Goal: Transaction & Acquisition: Register for event/course

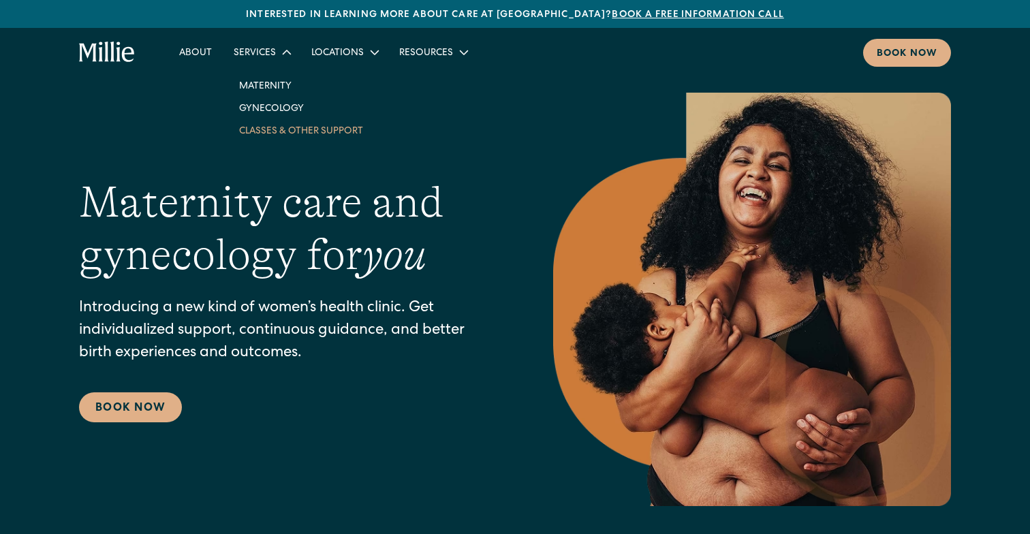
click at [266, 125] on link "Classes & Other Support" at bounding box center [301, 130] width 146 height 22
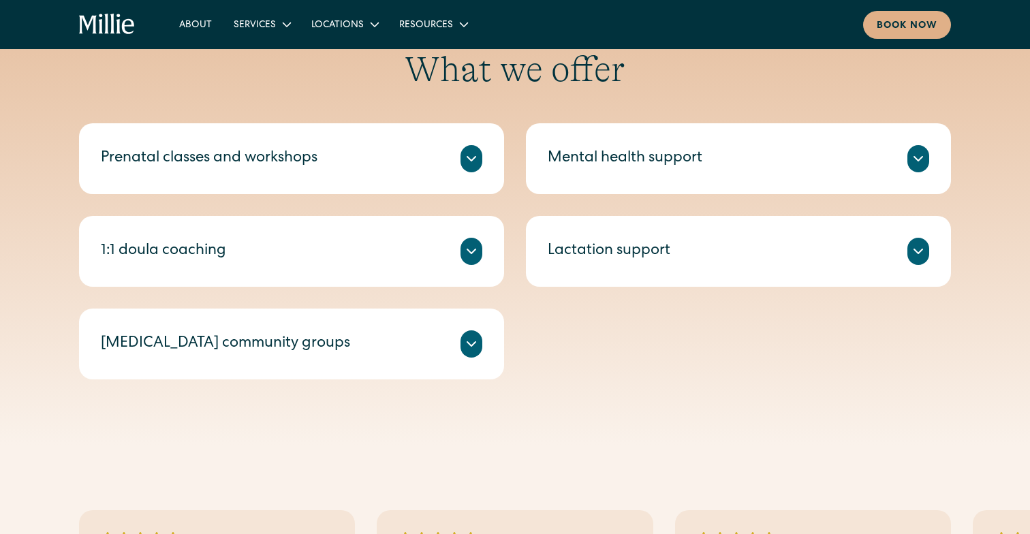
scroll to position [457, 0]
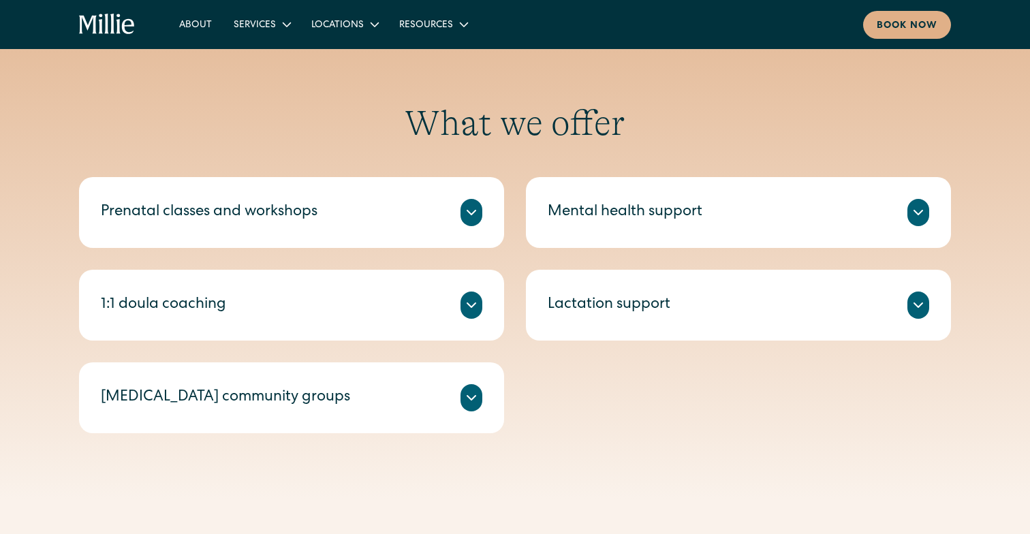
click at [185, 210] on div "Prenatal classes and workshops" at bounding box center [209, 213] width 217 height 22
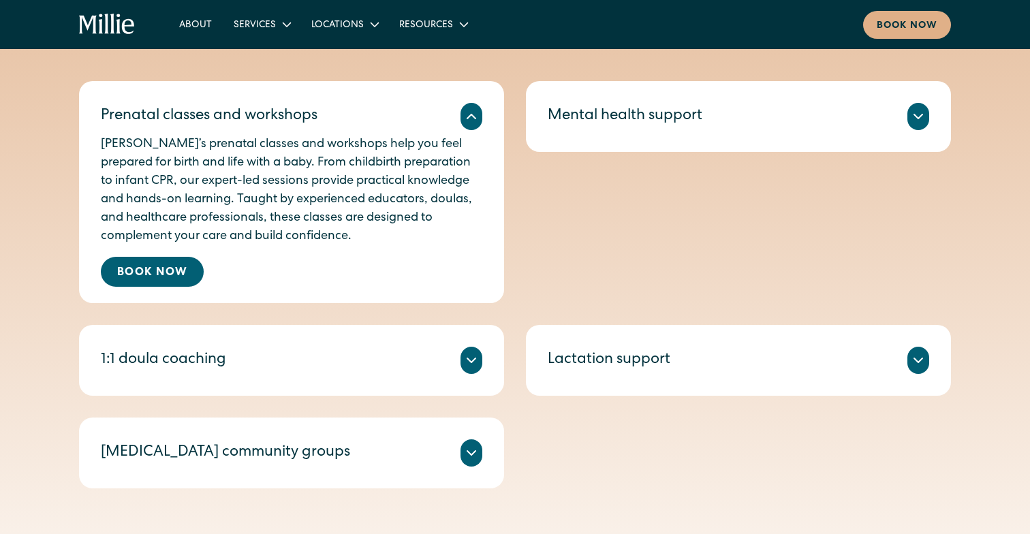
scroll to position [564, 0]
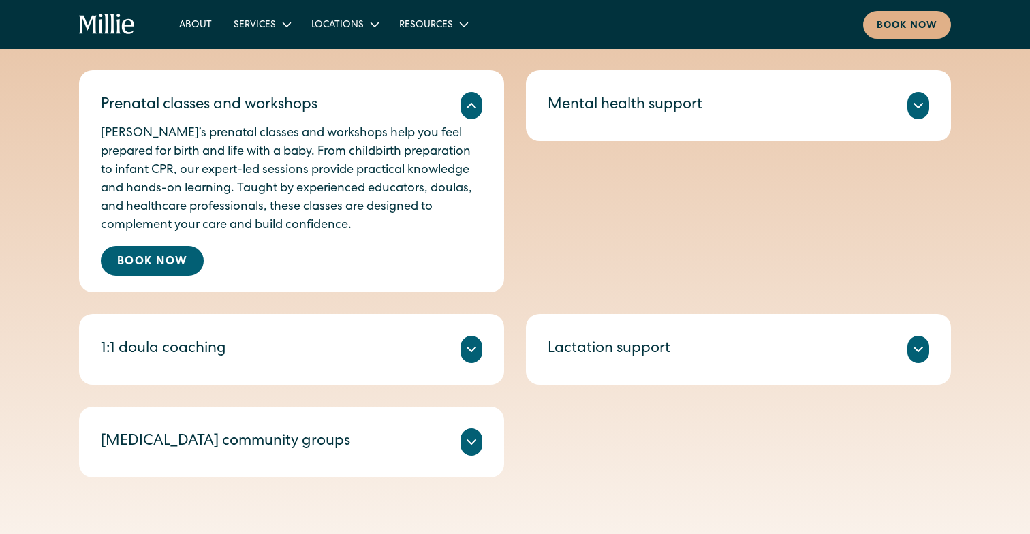
click at [182, 330] on div "1:1 doula coaching Millie Guides are experienced doulas who offer 1:1 sessions …" at bounding box center [291, 349] width 425 height 71
click at [180, 349] on div "1:1 doula coaching" at bounding box center [163, 349] width 125 height 22
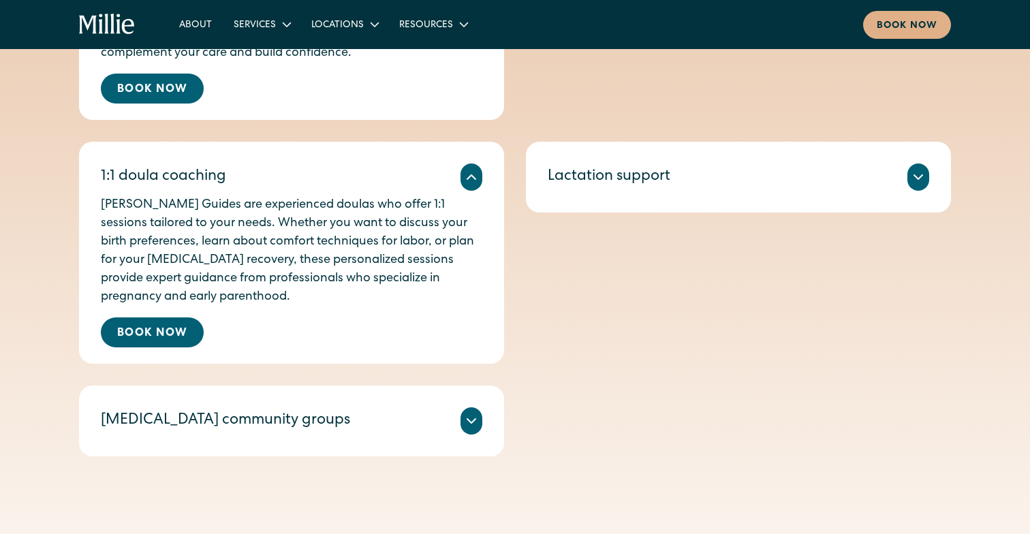
scroll to position [791, 0]
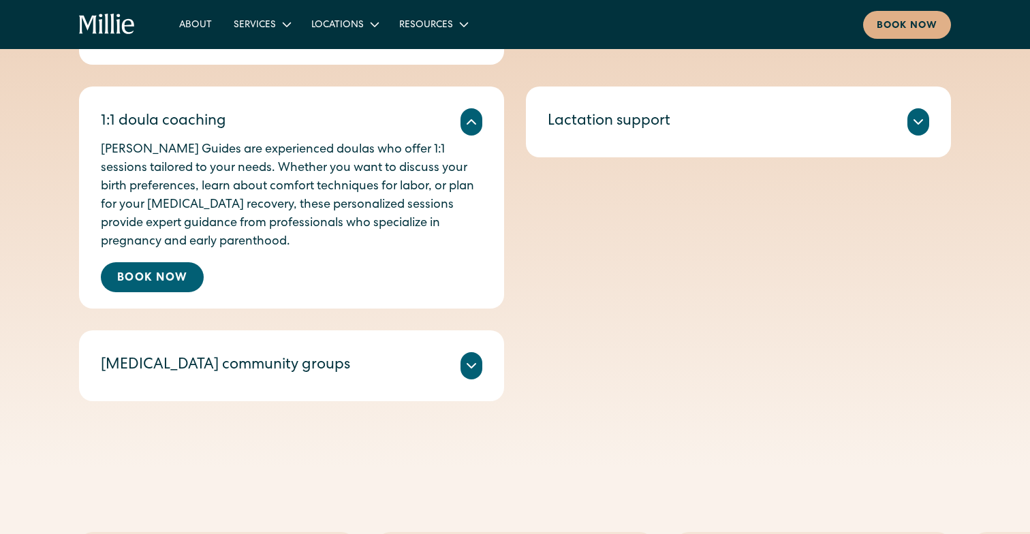
click at [181, 355] on div "Postpartum community groups" at bounding box center [225, 366] width 249 height 22
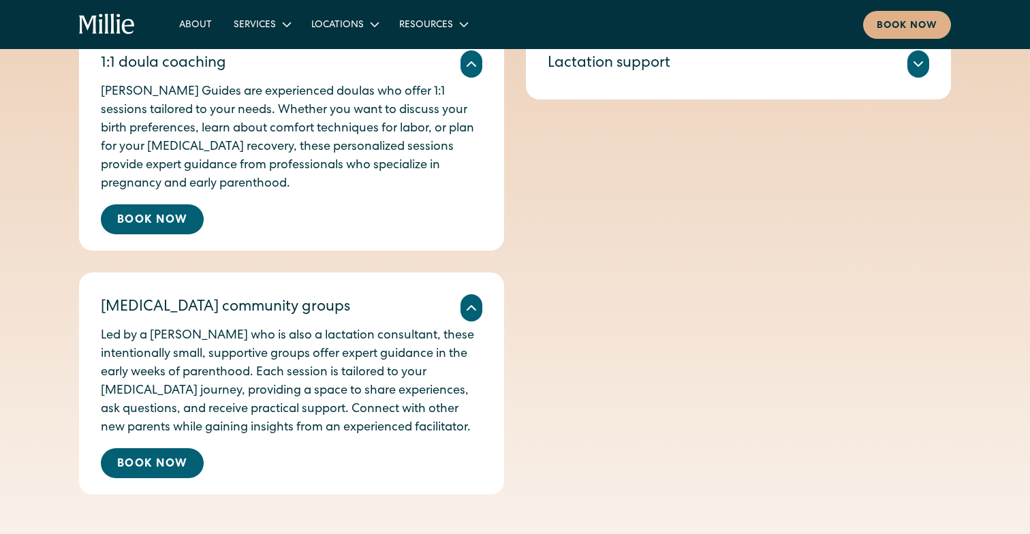
scroll to position [855, 0]
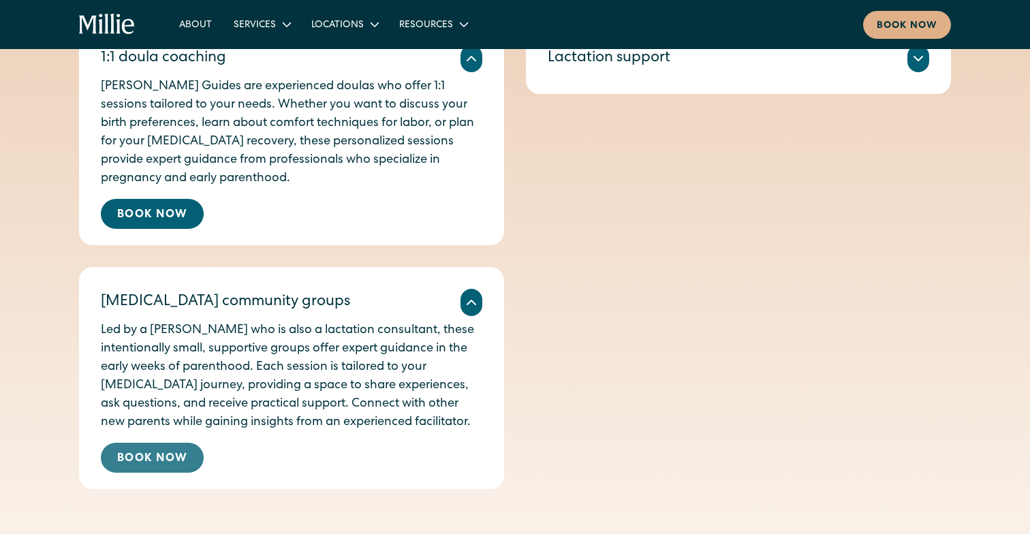
click at [139, 465] on link "Book Now" at bounding box center [152, 458] width 103 height 30
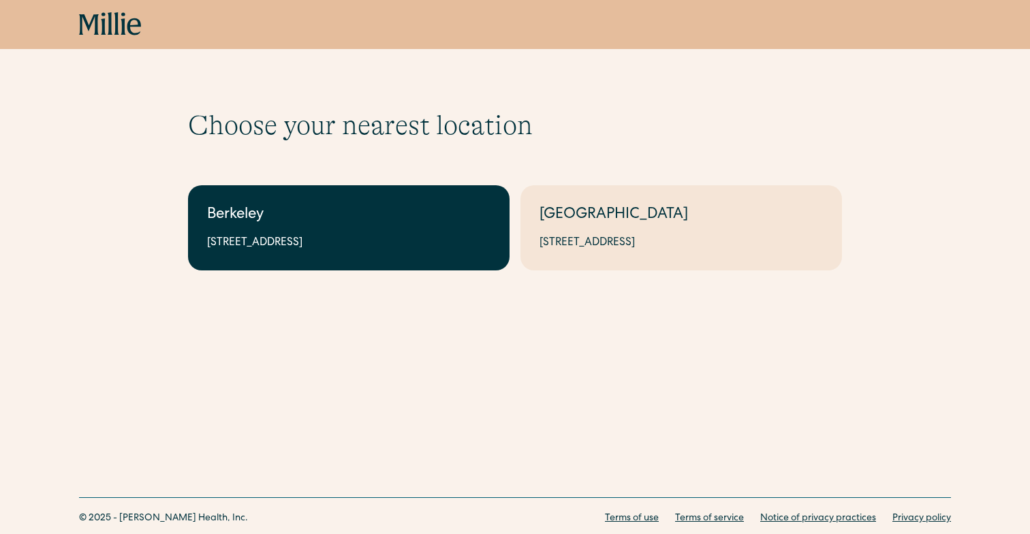
click at [428, 220] on div "Berkeley" at bounding box center [348, 215] width 283 height 22
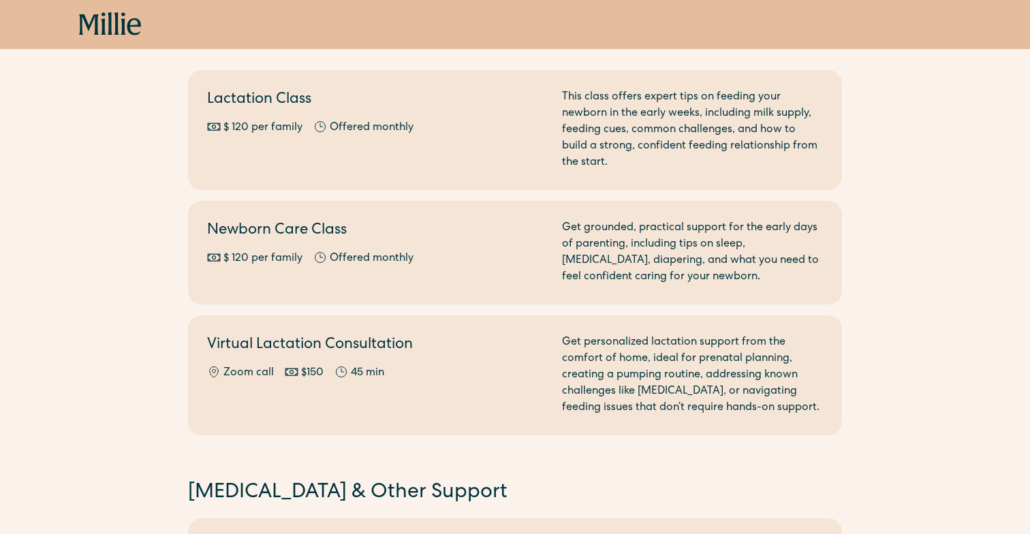
scroll to position [813, 0]
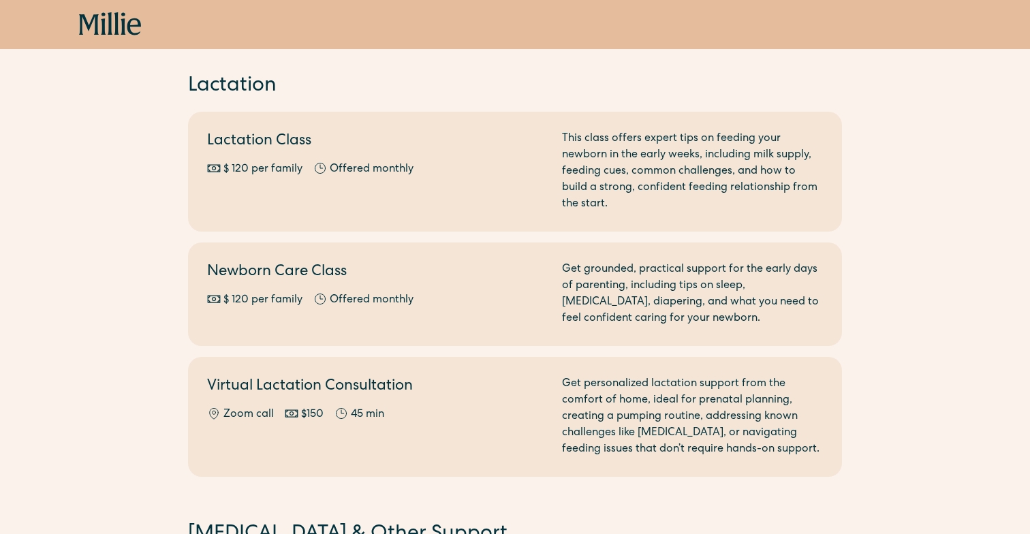
click at [444, 338] on link "Newborn Care Class $ 120 per family Offered monthly Every other month Get groun…" at bounding box center [515, 294] width 654 height 104
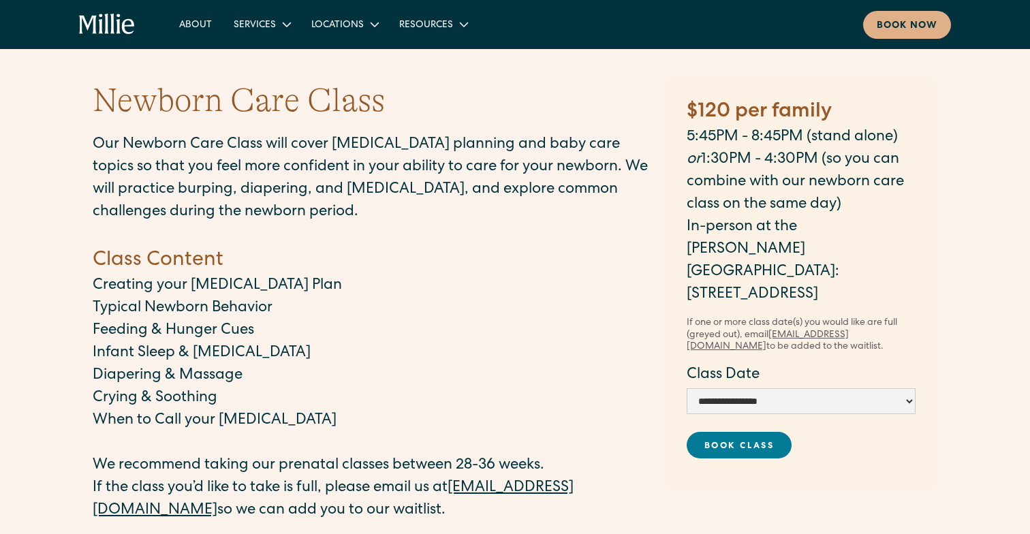
scroll to position [33, 0]
